Goal: Task Accomplishment & Management: Complete application form

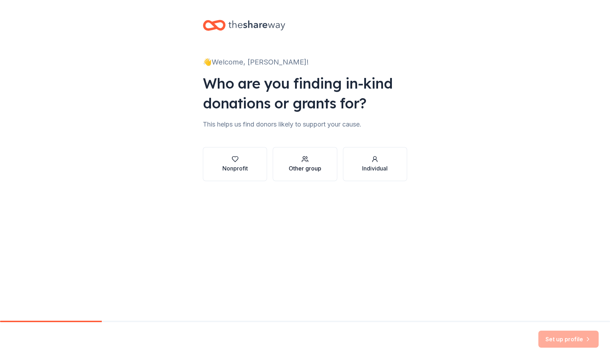
click at [307, 166] on div "Other group" at bounding box center [305, 168] width 33 height 9
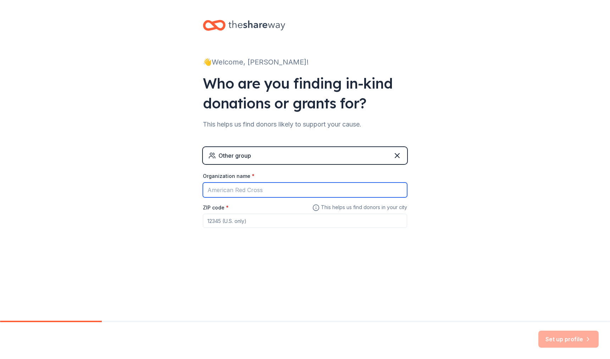
click at [310, 192] on input "Organization name *" at bounding box center [305, 190] width 204 height 15
type input "SCALE Leadership Academy East"
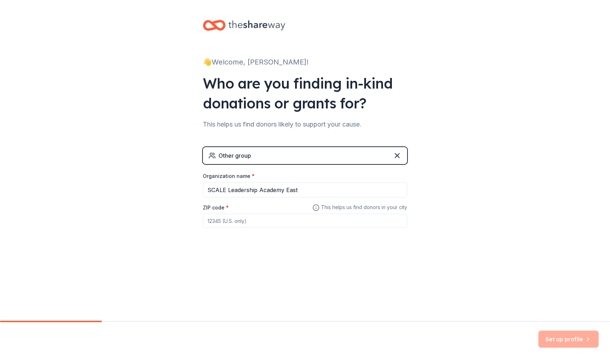
click at [277, 227] on input "ZIP code *" at bounding box center [305, 221] width 204 height 14
type input "91784"
click at [582, 337] on button "Set up profile" at bounding box center [568, 339] width 60 height 17
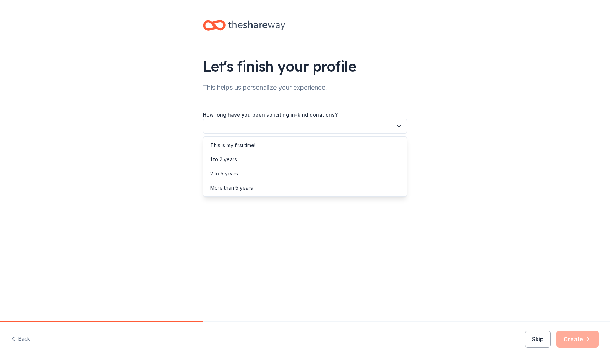
click at [347, 128] on button "button" at bounding box center [305, 126] width 204 height 15
click at [251, 141] on div "This is my first time!" at bounding box center [305, 145] width 201 height 14
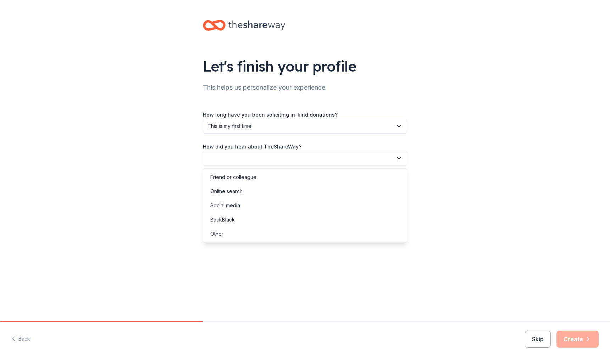
click at [253, 154] on button "button" at bounding box center [305, 158] width 204 height 15
drag, startPoint x: 253, startPoint y: 204, endPoint x: 247, endPoint y: 181, distance: 23.1
click at [253, 204] on div "Social media" at bounding box center [305, 206] width 201 height 14
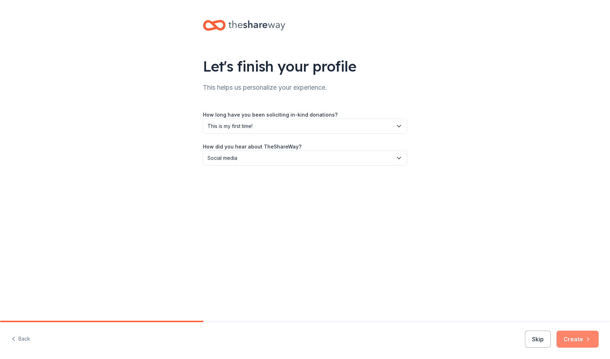
click at [584, 345] on button "Create" at bounding box center [577, 339] width 42 height 17
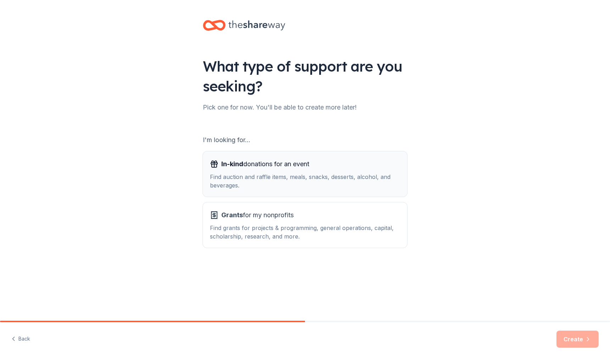
click at [354, 182] on div "Find auction and raffle items, meals, snacks, desserts, alcohol, and beverages." at bounding box center [305, 181] width 190 height 17
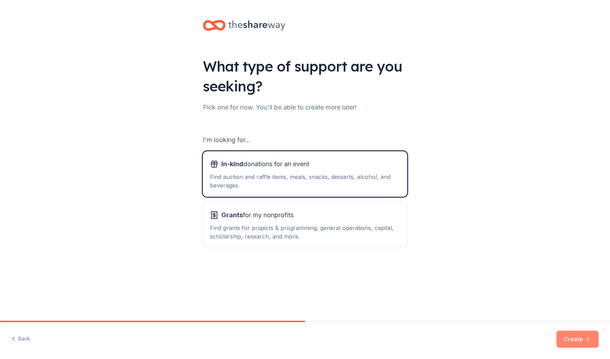
click at [582, 343] on button "Create" at bounding box center [577, 339] width 42 height 17
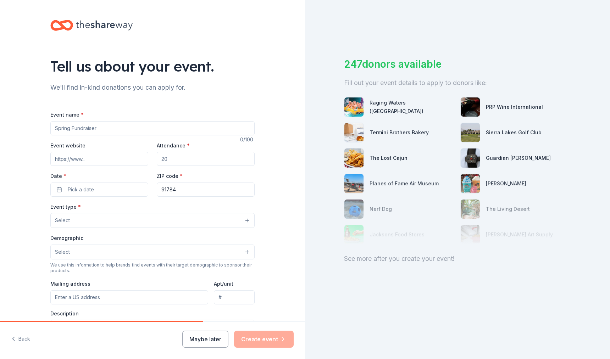
click at [120, 129] on input "Event name *" at bounding box center [152, 128] width 204 height 14
type input "Winter Wonderland - Gift Giving Event"
click at [172, 151] on div "Attendance *" at bounding box center [206, 153] width 98 height 25
click at [175, 156] on input "Attendance *" at bounding box center [206, 159] width 98 height 14
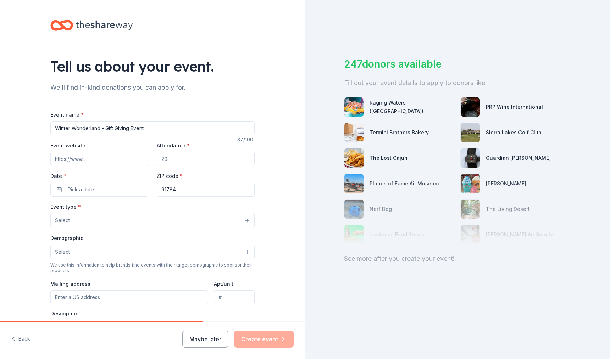
click at [175, 156] on input "Attendance *" at bounding box center [206, 159] width 98 height 14
click at [190, 156] on input "Attendance *" at bounding box center [206, 159] width 98 height 14
type input "50"
click at [86, 192] on span "Pick a date" at bounding box center [81, 189] width 26 height 9
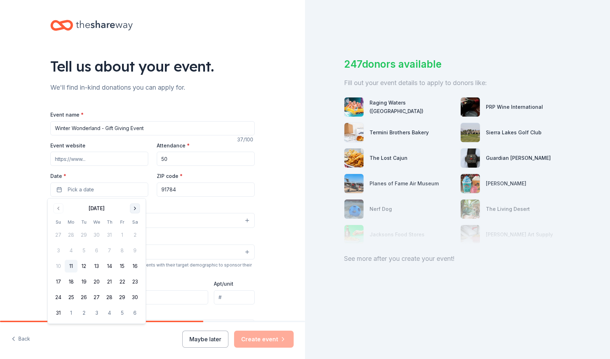
click at [132, 207] on button "Go to next month" at bounding box center [135, 209] width 10 height 10
click at [86, 253] on button "9" at bounding box center [84, 250] width 13 height 13
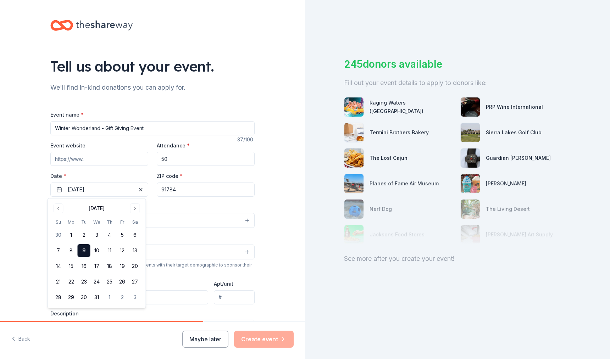
click at [168, 208] on div "Event type * Select" at bounding box center [152, 216] width 204 height 26
click at [159, 221] on button "Select" at bounding box center [152, 220] width 204 height 15
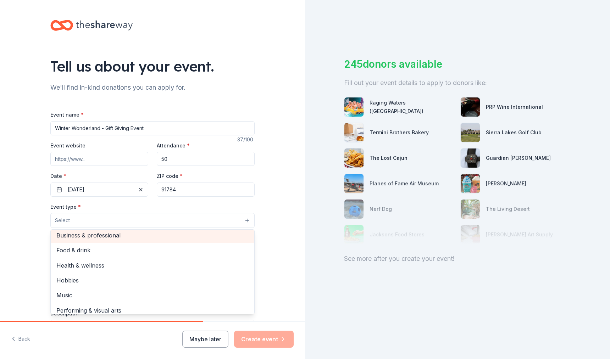
scroll to position [23, 0]
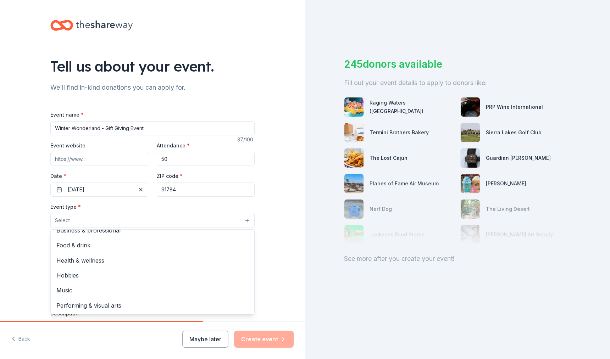
click at [29, 215] on div "Tell us about your event. We'll find in-kind donations you can apply for. Event…" at bounding box center [152, 236] width 305 height 472
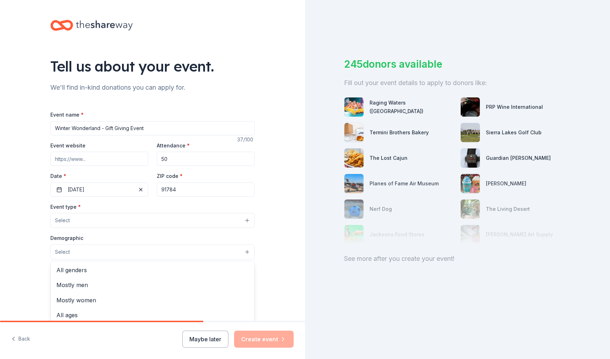
click at [107, 255] on button "Select" at bounding box center [152, 252] width 204 height 15
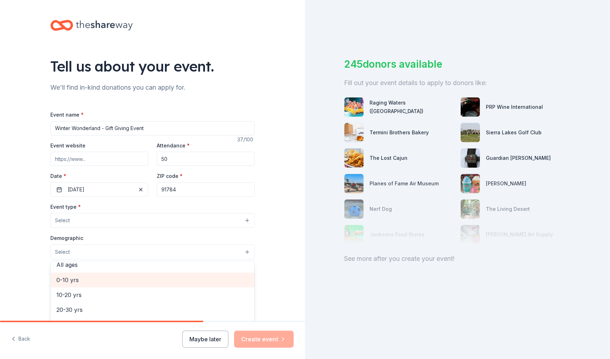
click at [109, 276] on span "0-10 yrs" at bounding box center [152, 280] width 192 height 9
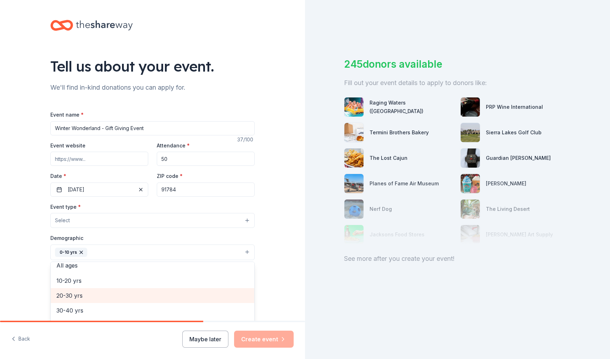
click at [99, 292] on span "20-30 yrs" at bounding box center [152, 295] width 192 height 9
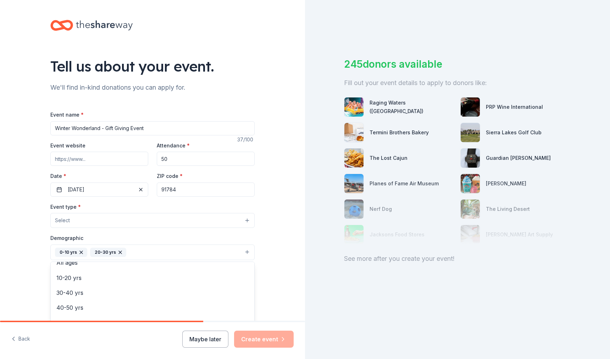
scroll to position [84, 0]
click at [117, 252] on icon "button" at bounding box center [120, 253] width 6 height 6
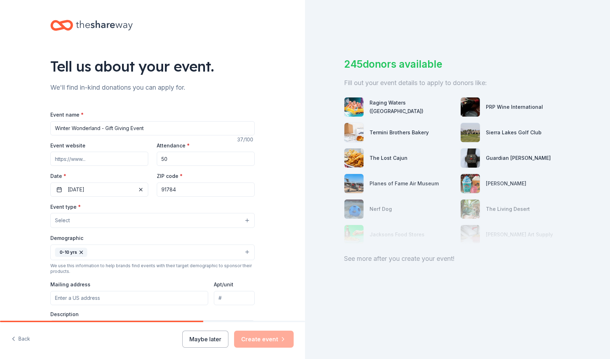
click at [83, 254] on div "0-10 yrs" at bounding box center [71, 252] width 32 height 9
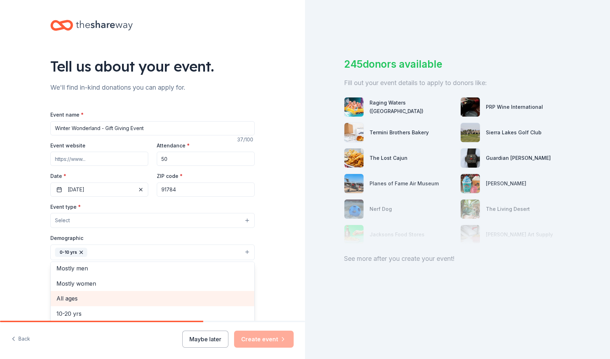
scroll to position [28, 0]
click at [94, 299] on span "10-20 yrs" at bounding box center [152, 302] width 192 height 9
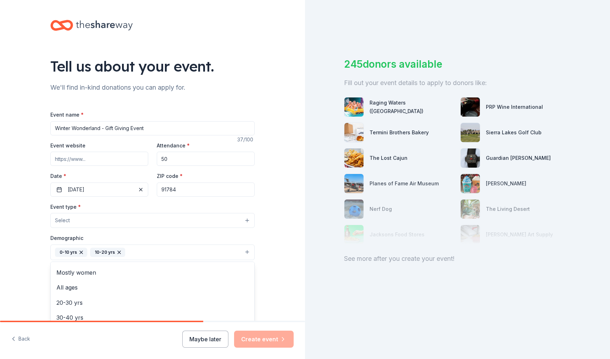
click at [258, 268] on div "Tell us about your event. We'll find in-kind donations you can apply for. Event…" at bounding box center [152, 236] width 227 height 473
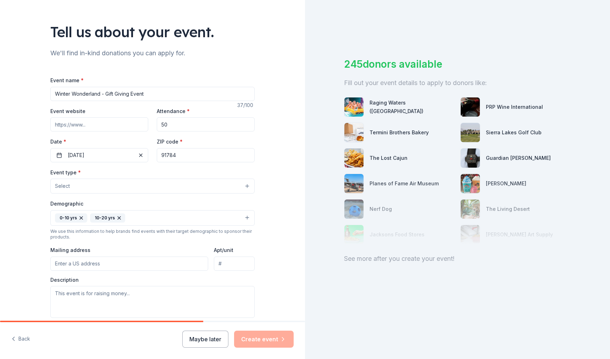
scroll to position [60, 0]
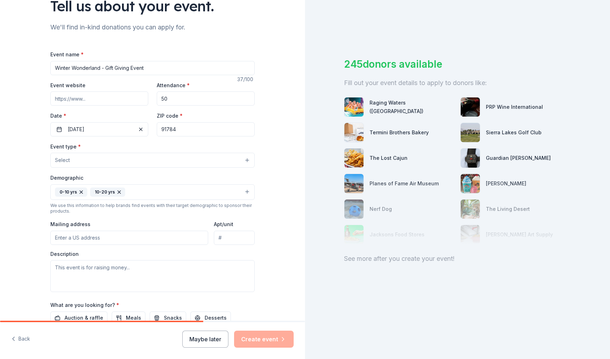
click at [155, 165] on button "Select" at bounding box center [152, 160] width 204 height 15
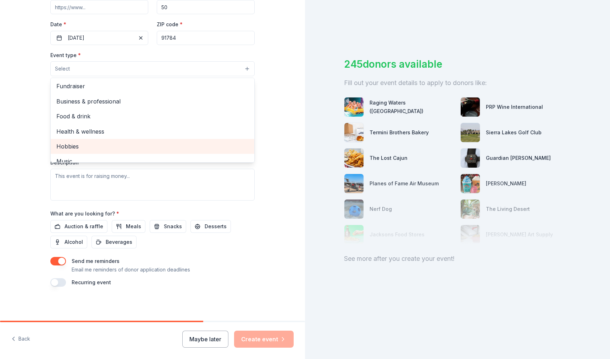
scroll to position [0, 0]
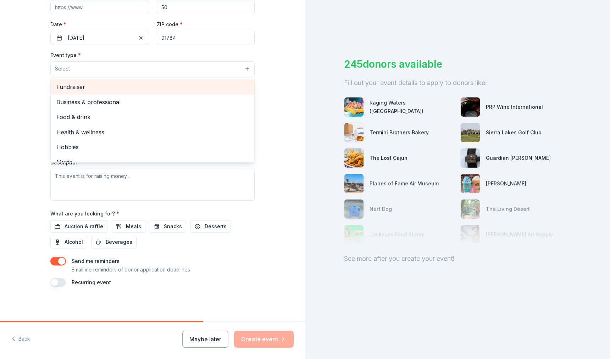
click at [93, 87] on span "Fundraiser" at bounding box center [152, 86] width 192 height 9
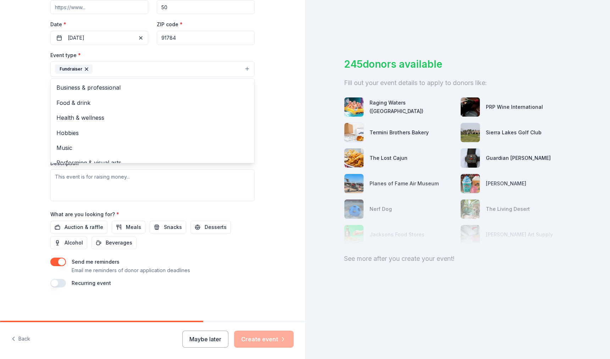
click at [281, 184] on div "Tell us about your event. We'll find in-kind donations you can apply for. Event…" at bounding box center [152, 84] width 305 height 473
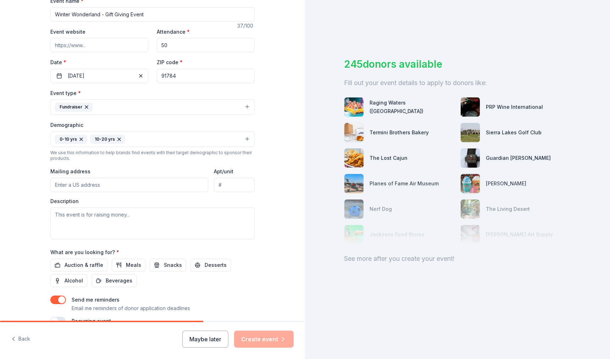
scroll to position [153, 0]
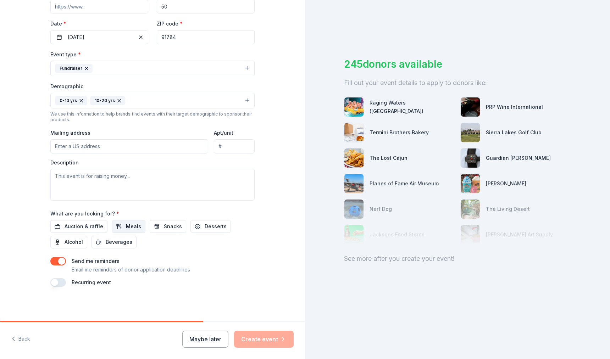
click at [112, 229] on button "Meals" at bounding box center [129, 226] width 34 height 13
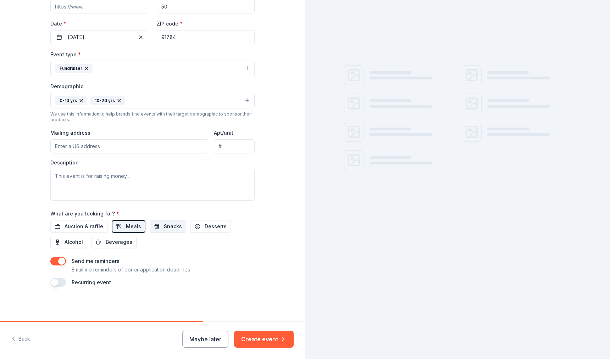
click at [153, 229] on button "Snacks" at bounding box center [168, 226] width 37 height 13
click at [206, 226] on span "Desserts" at bounding box center [216, 226] width 22 height 9
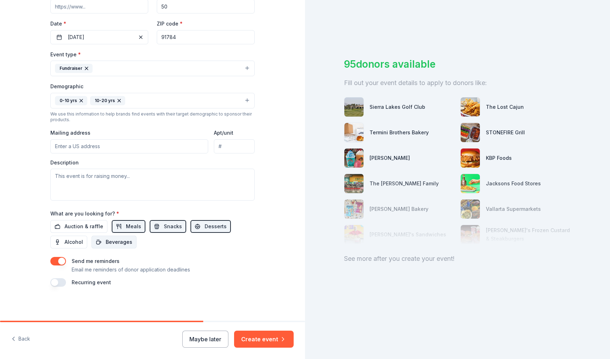
click at [122, 237] on button "Beverages" at bounding box center [114, 242] width 45 height 13
click at [262, 342] on button "Create event" at bounding box center [264, 339] width 60 height 17
